Goal: Transaction & Acquisition: Purchase product/service

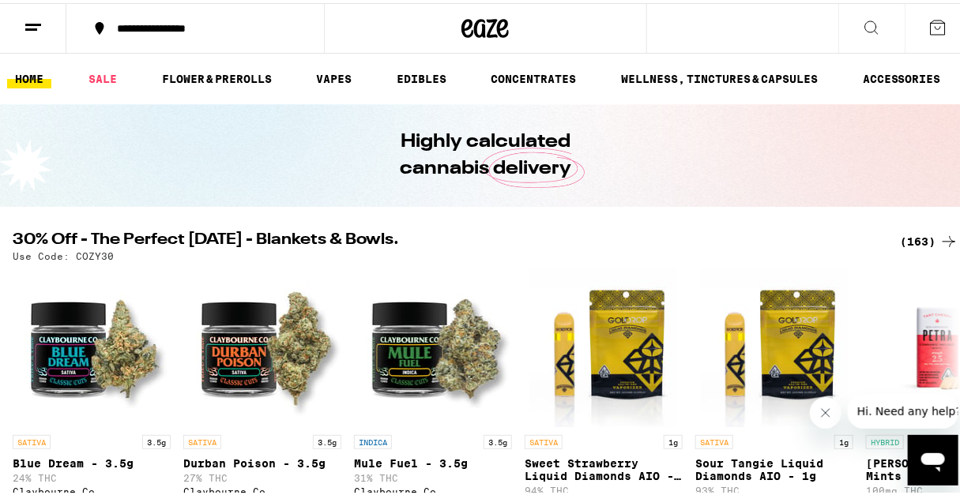
click at [900, 231] on div "(163)" at bounding box center [929, 238] width 58 height 19
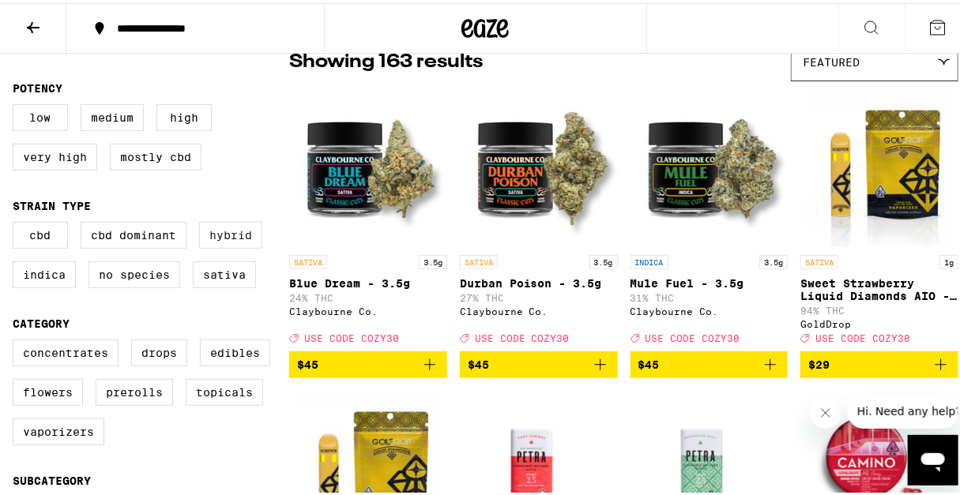
scroll to position [143, 0]
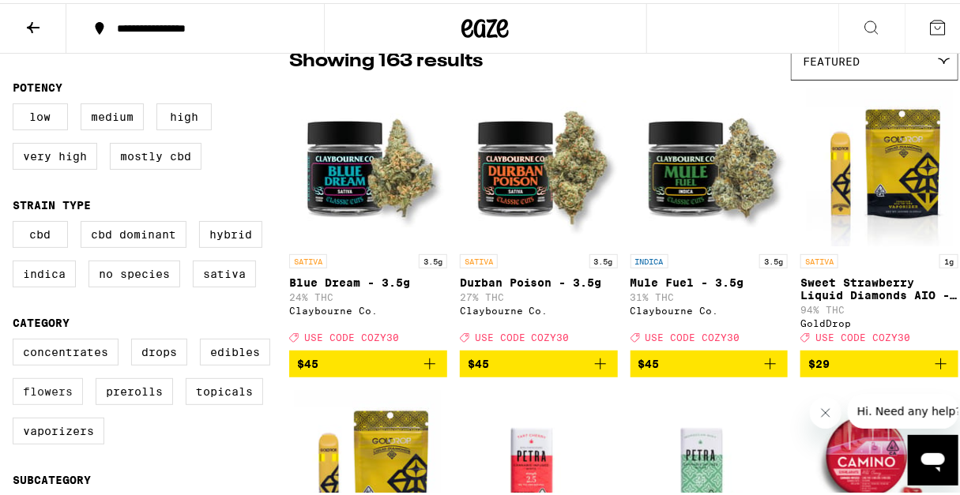
click at [66, 399] on label "Flowers" at bounding box center [48, 388] width 70 height 27
click at [17, 339] on input "Flowers" at bounding box center [16, 338] width 1 height 1
checkbox input "true"
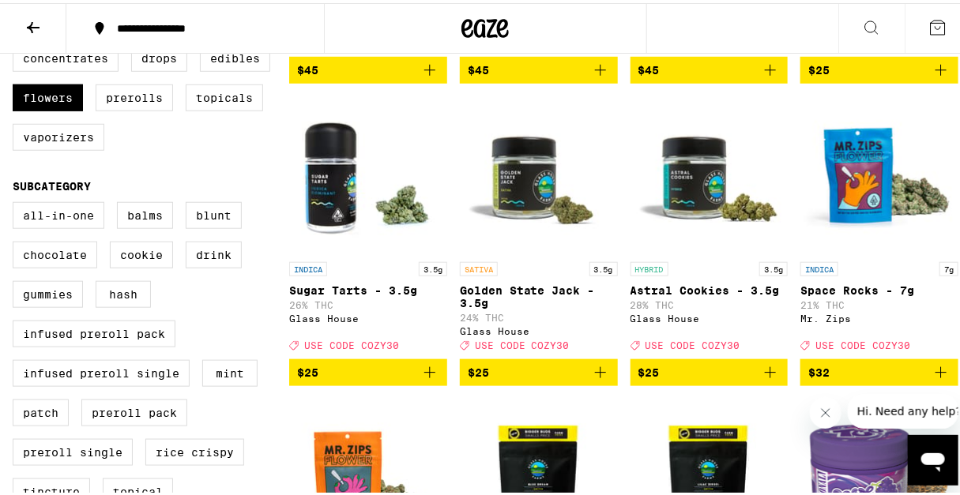
scroll to position [287, 0]
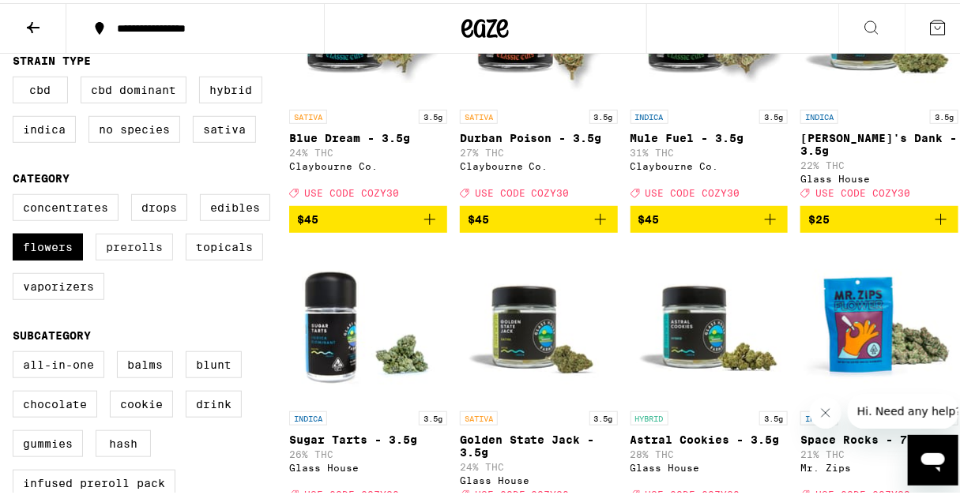
click at [146, 257] on label "Prerolls" at bounding box center [134, 244] width 77 height 27
click at [17, 194] on input "Prerolls" at bounding box center [16, 194] width 1 height 1
checkbox input "true"
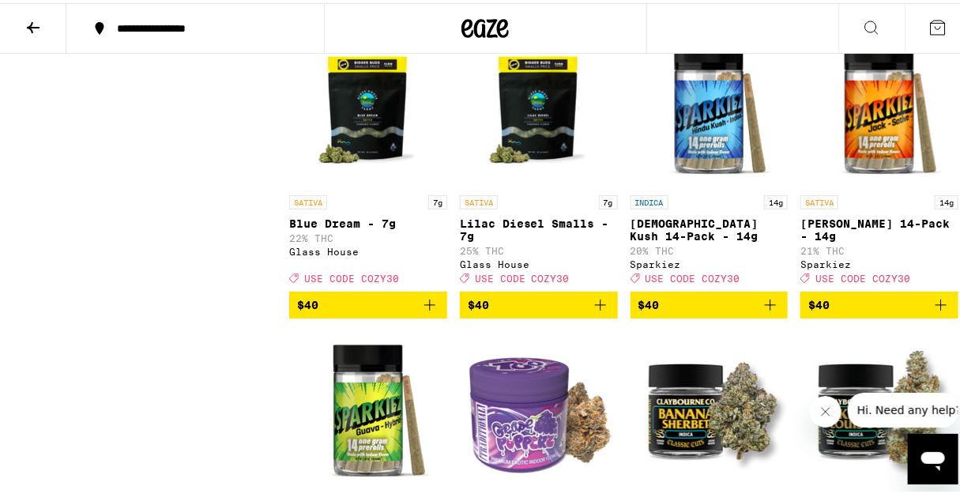
scroll to position [1939, 0]
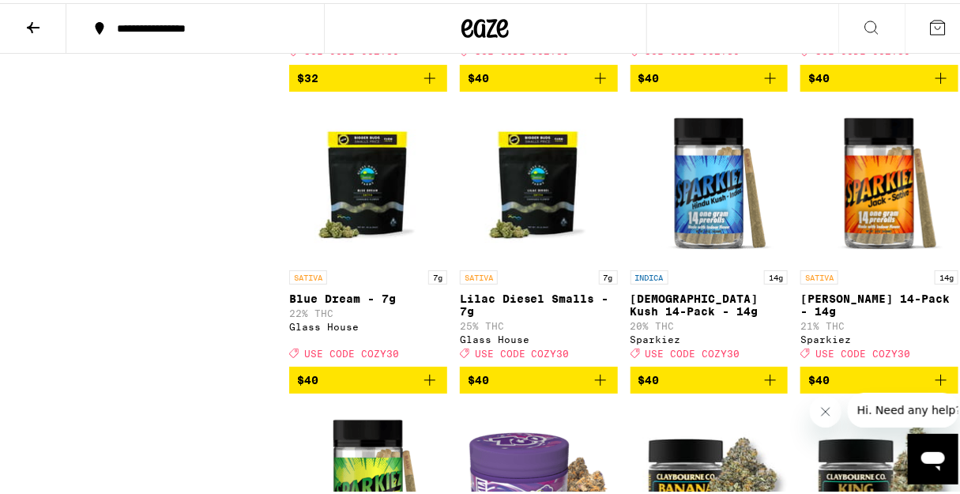
click at [761, 386] on icon "Add to bag" at bounding box center [770, 376] width 19 height 19
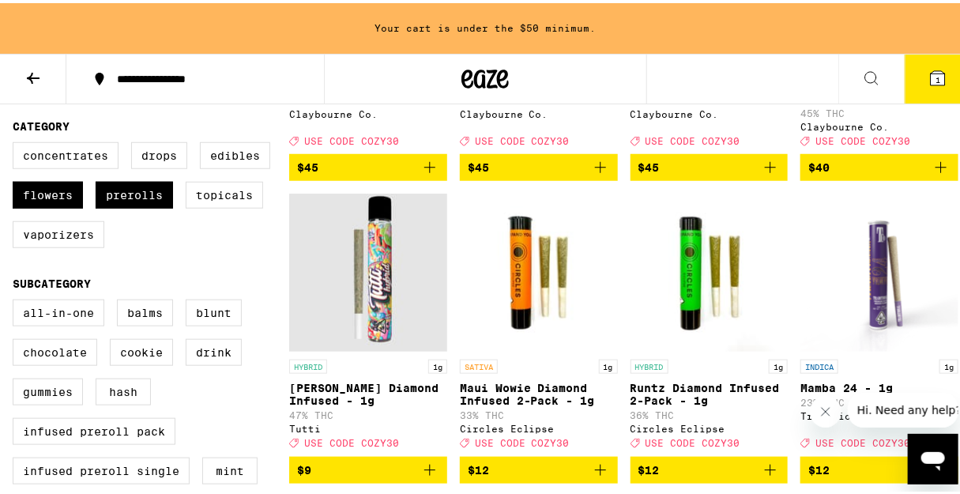
scroll to position [482, 0]
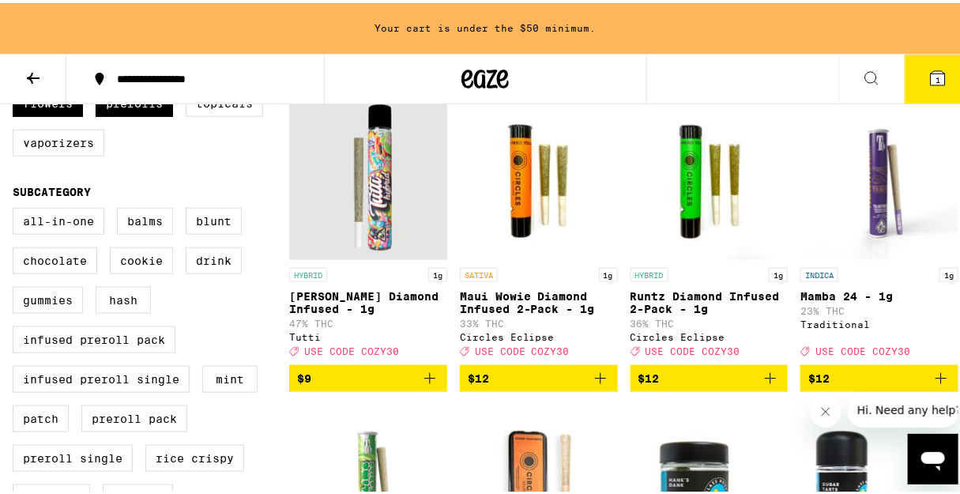
click at [592, 385] on icon "Add to bag" at bounding box center [600, 375] width 19 height 19
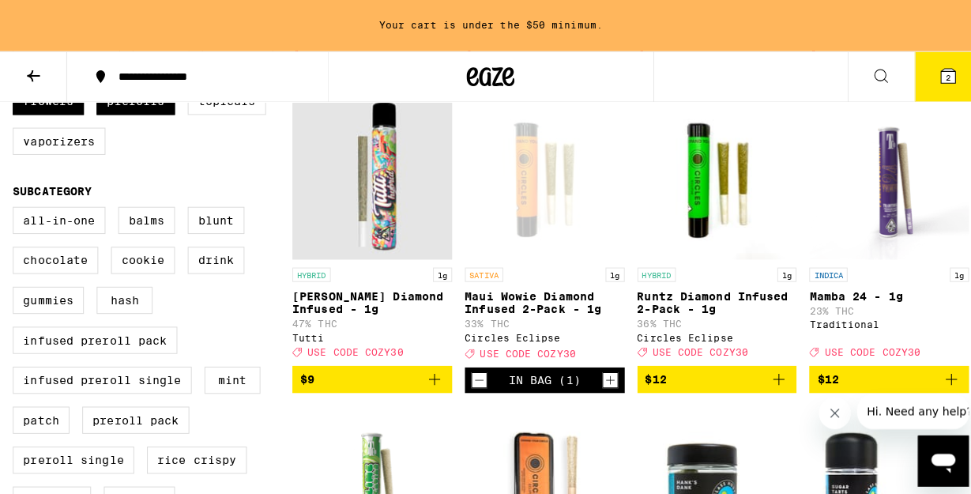
scroll to position [431, 0]
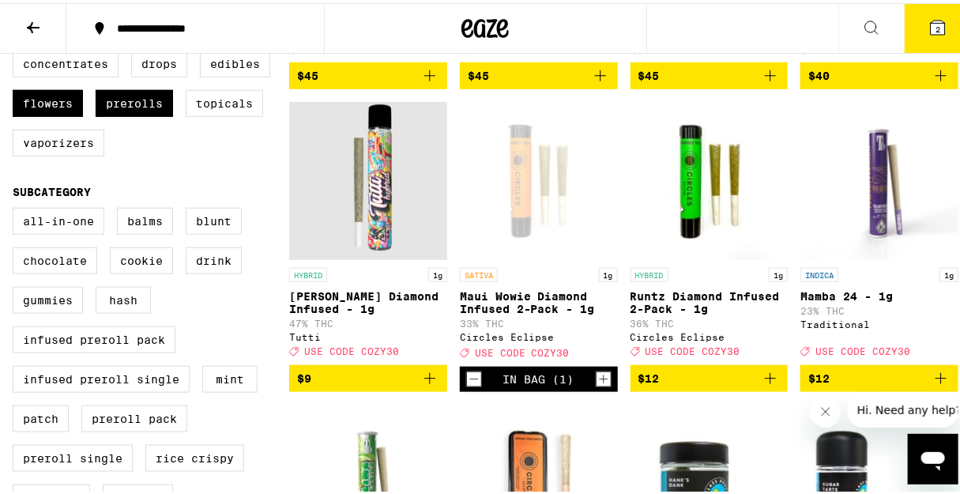
click at [915, 19] on button "2" at bounding box center [937, 25] width 66 height 49
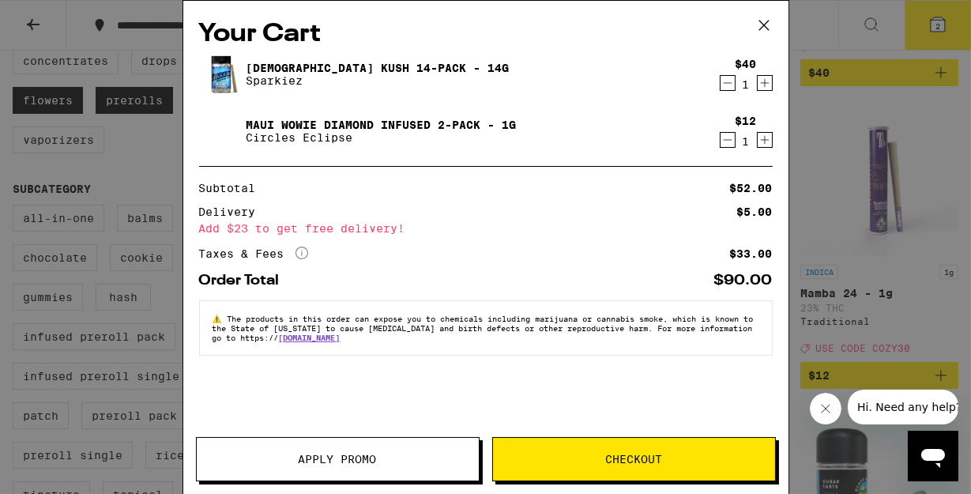
click at [589, 458] on span "Checkout" at bounding box center [634, 458] width 282 height 11
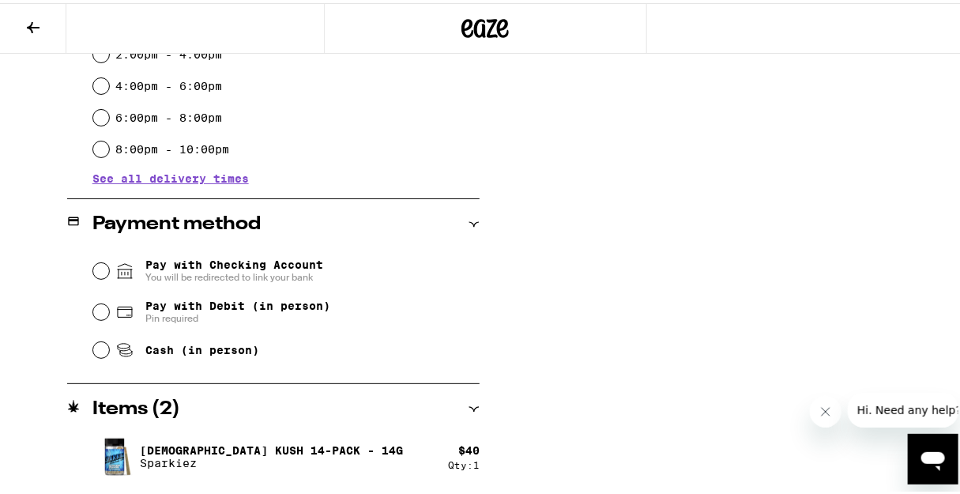
scroll to position [564, 0]
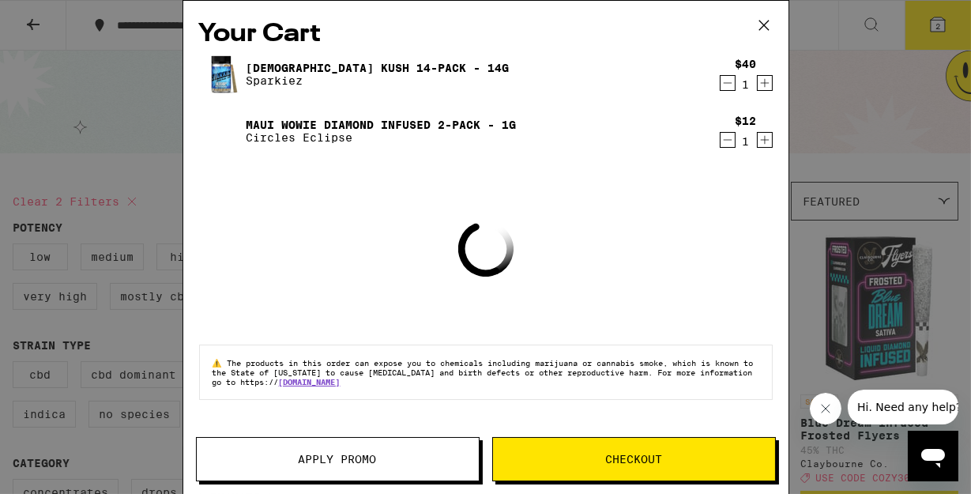
click at [381, 467] on button "Apply Promo" at bounding box center [338, 459] width 284 height 44
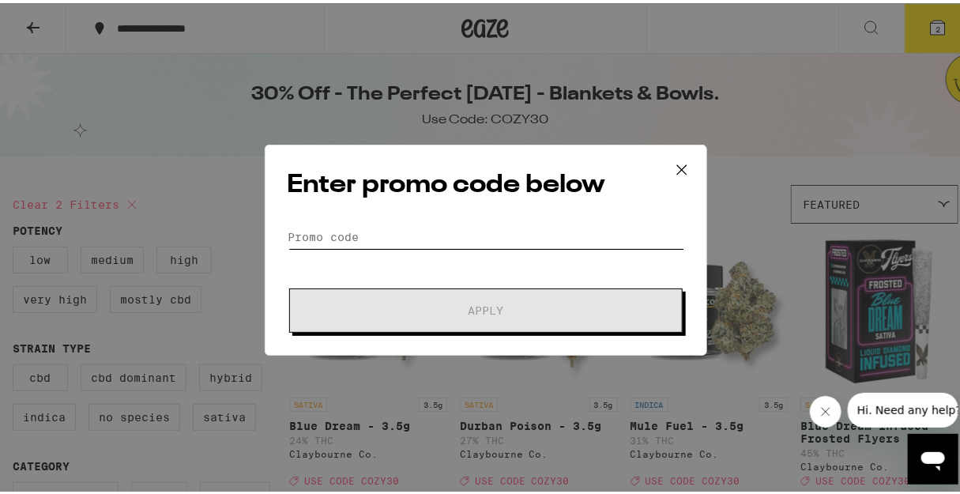
click at [378, 239] on input "Promo Code" at bounding box center [485, 234] width 396 height 24
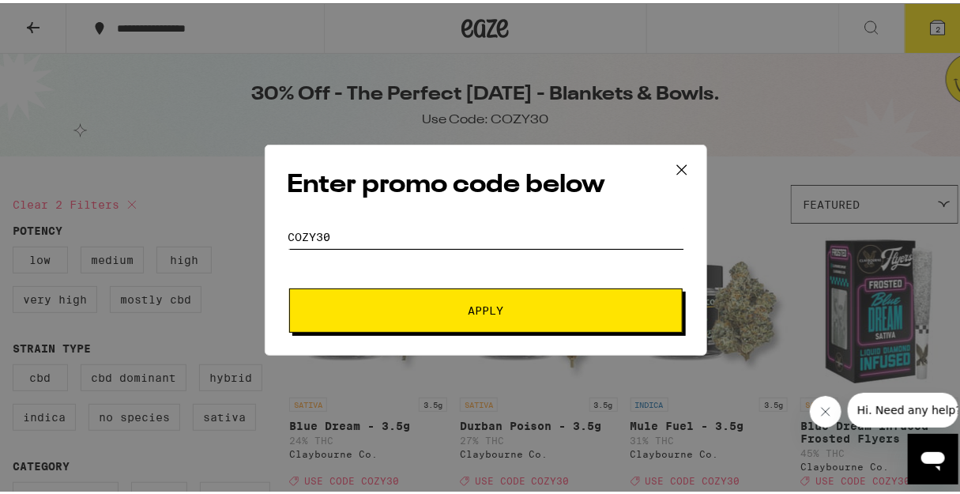
type input "cozy30"
click at [289, 285] on button "Apply" at bounding box center [485, 307] width 393 height 44
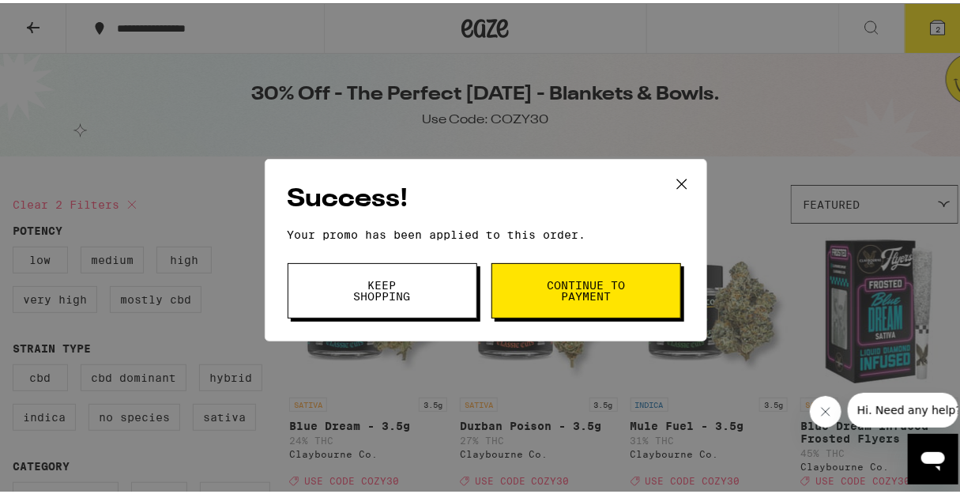
click at [569, 292] on span "Continue to payment" at bounding box center [586, 287] width 81 height 22
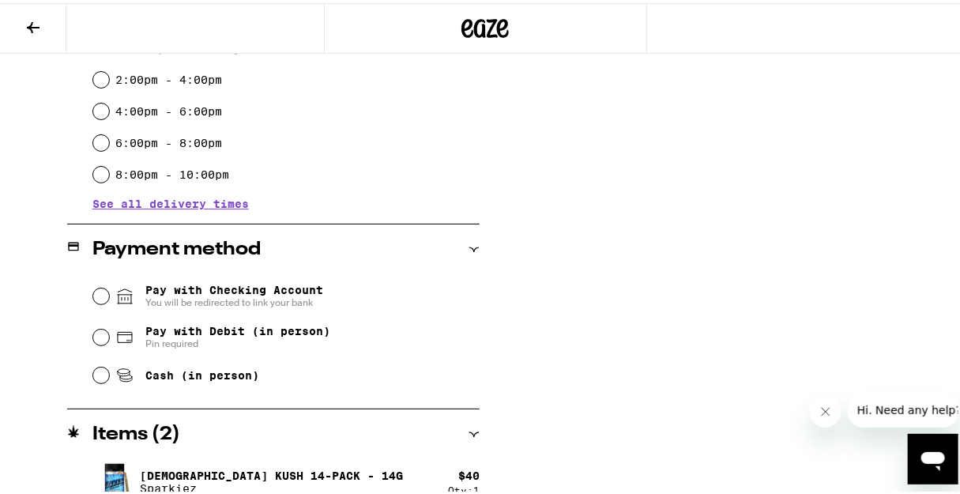
scroll to position [564, 0]
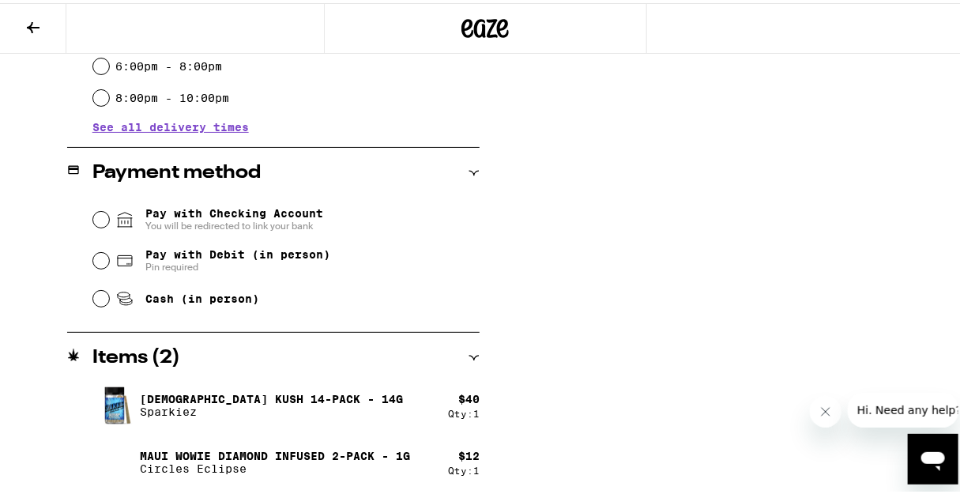
click at [158, 257] on span "Pay with Debit (in person)" at bounding box center [237, 251] width 185 height 13
click at [109, 258] on input "Pay with Debit (in person) Pin required" at bounding box center [101, 258] width 16 height 16
radio input "true"
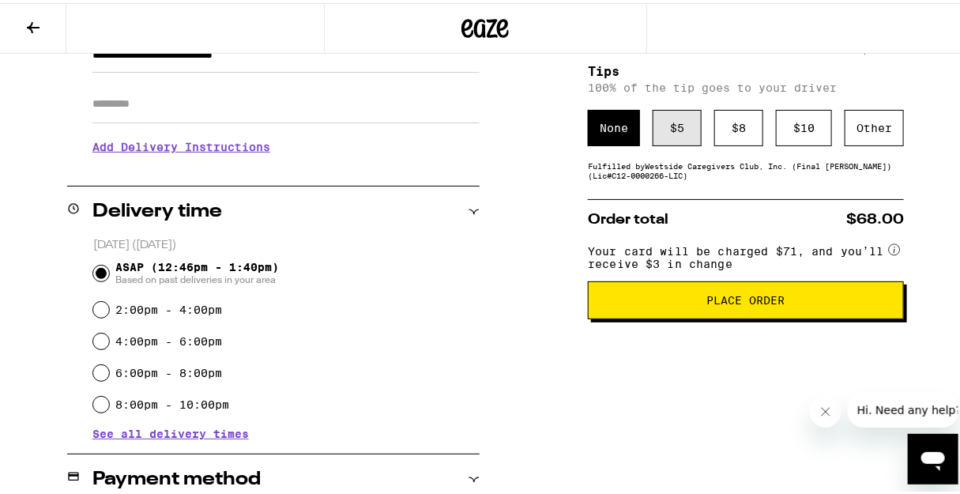
scroll to position [276, 0]
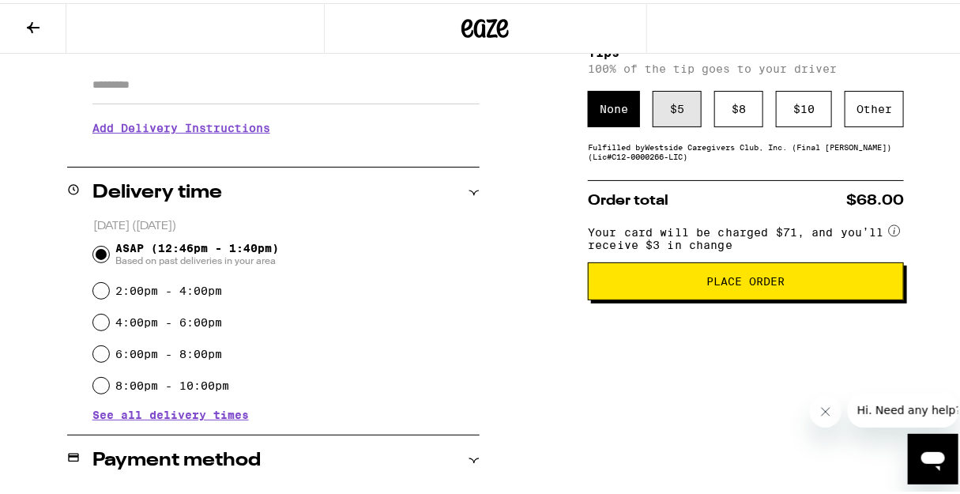
click at [662, 124] on div "$ 5" at bounding box center [676, 106] width 49 height 36
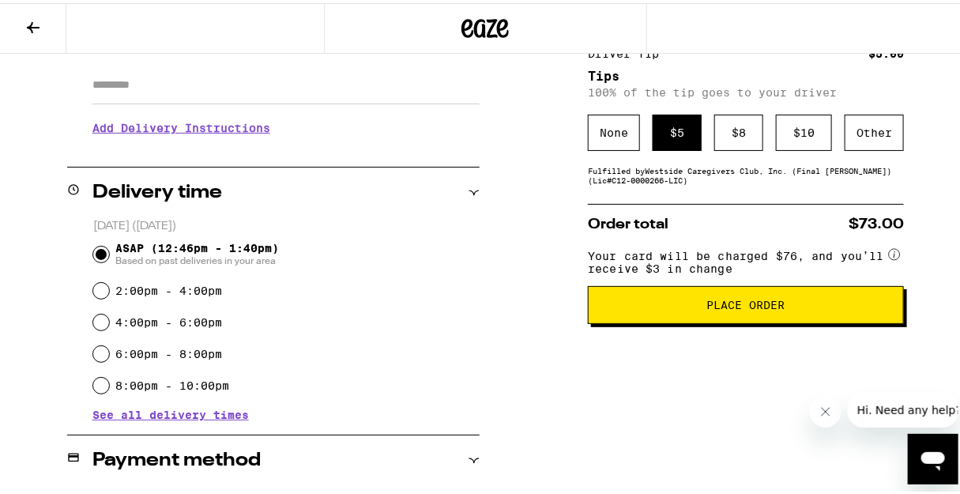
click at [765, 317] on button "Place Order" at bounding box center [746, 302] width 316 height 38
